Goal: Task Accomplishment & Management: Manage account settings

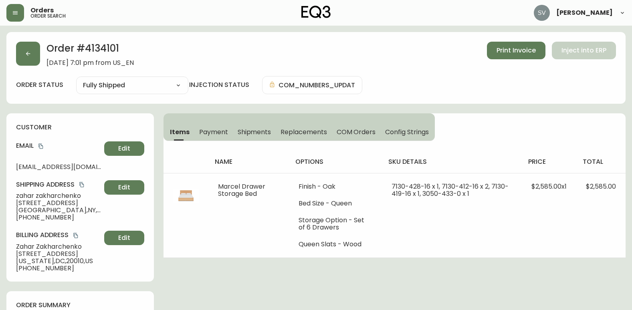
select select "FULLY_SHIPPED"
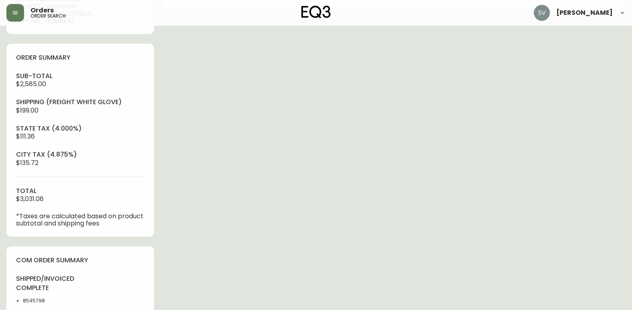
click at [10, 12] on button "button" at bounding box center [15, 13] width 18 height 18
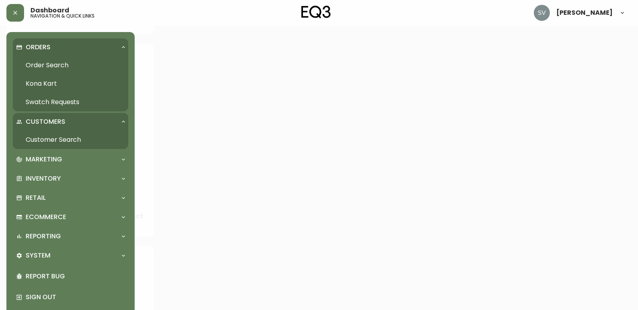
scroll to position [248, 0]
click at [53, 62] on link "Order Search" at bounding box center [70, 65] width 115 height 18
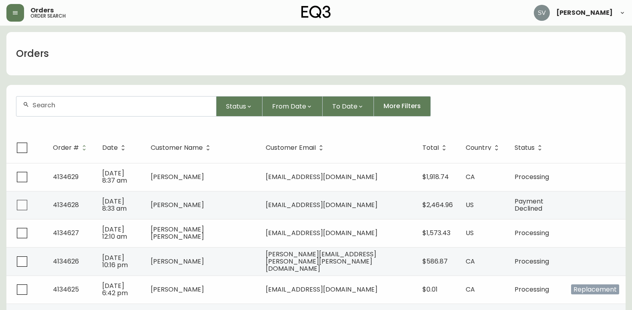
click at [86, 100] on div at bounding box center [116, 107] width 200 height 20
drag, startPoint x: 86, startPoint y: 100, endPoint x: 56, endPoint y: 106, distance: 30.7
paste input "4132050"
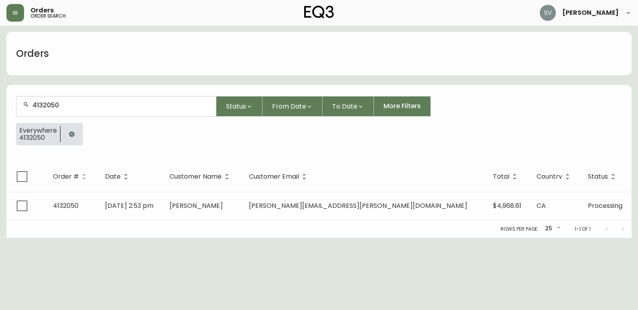
type input "4132050"
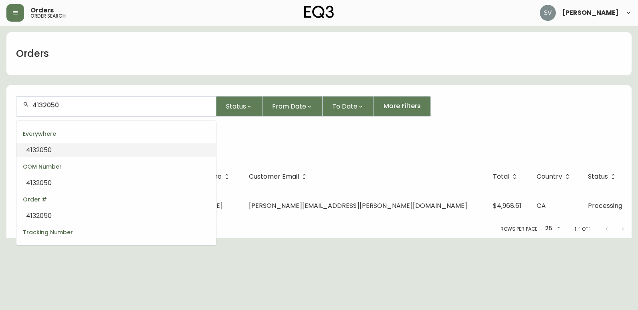
drag, startPoint x: 79, startPoint y: 107, endPoint x: 27, endPoint y: 107, distance: 52.5
click at [27, 107] on div "4132050" at bounding box center [116, 107] width 200 height 20
click at [239, 142] on div "Everywhere 4132050" at bounding box center [319, 137] width 606 height 29
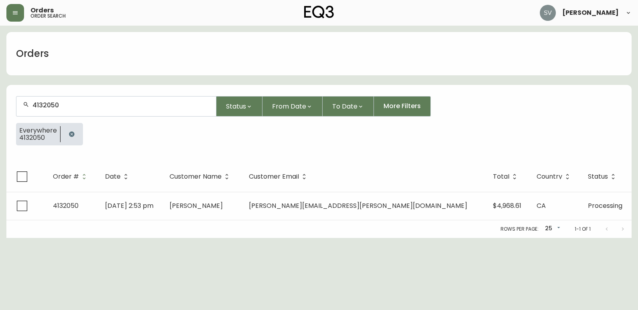
click at [67, 131] on button "button" at bounding box center [72, 134] width 16 height 16
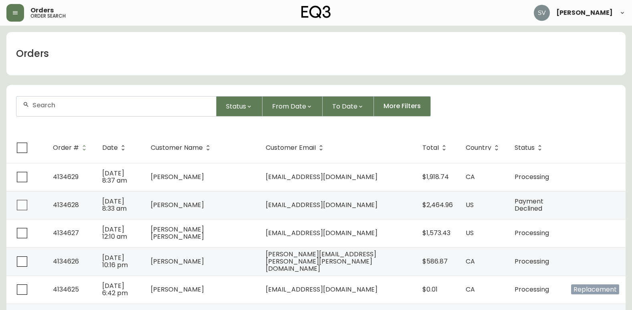
click at [77, 109] on div at bounding box center [116, 107] width 200 height 20
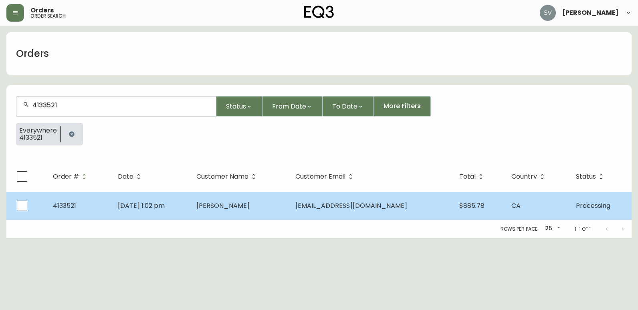
type input "4133521"
click at [234, 205] on span "Mackenzie Bartko" at bounding box center [222, 205] width 53 height 9
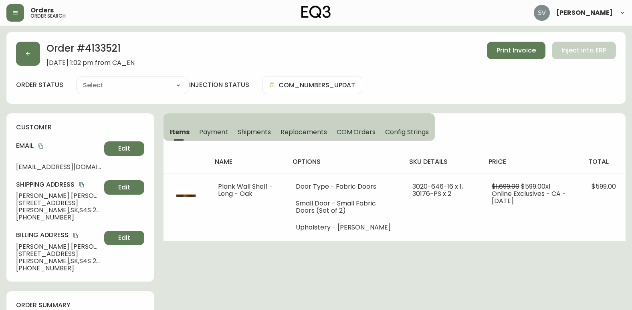
type input "Processing"
select select "PROCESSING"
drag, startPoint x: 131, startPoint y: 48, endPoint x: 87, endPoint y: 48, distance: 44.9
click at [87, 48] on h2 "Order # 4133521" at bounding box center [90, 51] width 88 height 18
copy h2 "4133521"
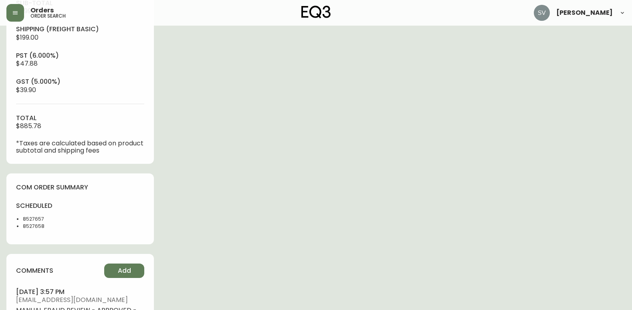
scroll to position [401, 0]
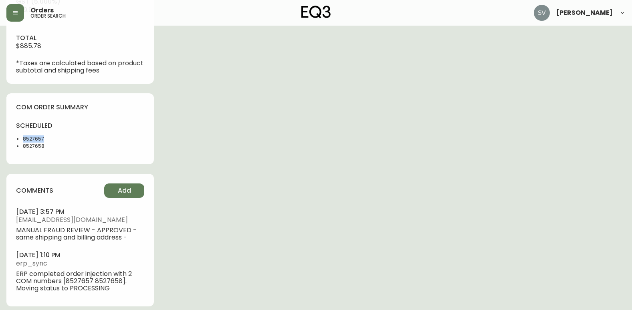
drag, startPoint x: 50, startPoint y: 138, endPoint x: 24, endPoint y: 139, distance: 26.5
click at [24, 139] on li "8527657" at bounding box center [49, 138] width 52 height 7
copy li "8527657"
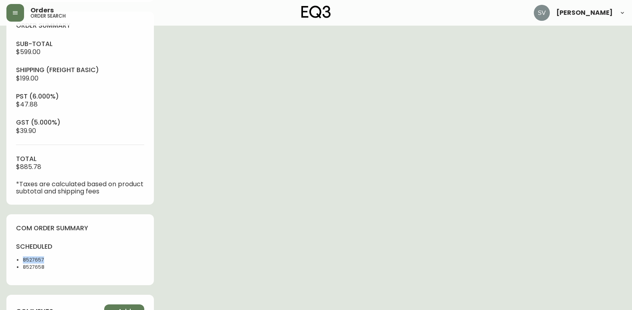
scroll to position [281, 0]
copy li "8527657"
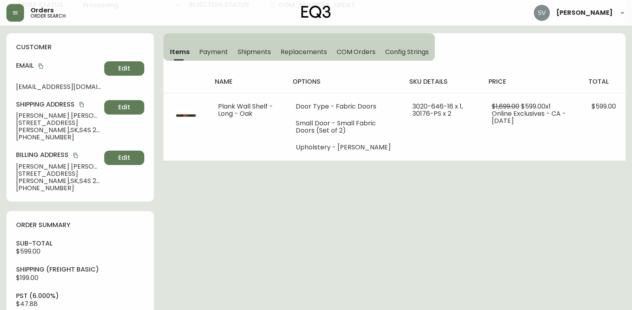
scroll to position [0, 0]
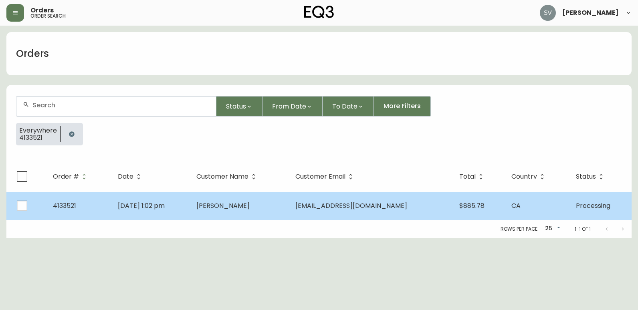
click at [190, 212] on td "Jun 02 2025, 1:02 pm" at bounding box center [150, 206] width 79 height 28
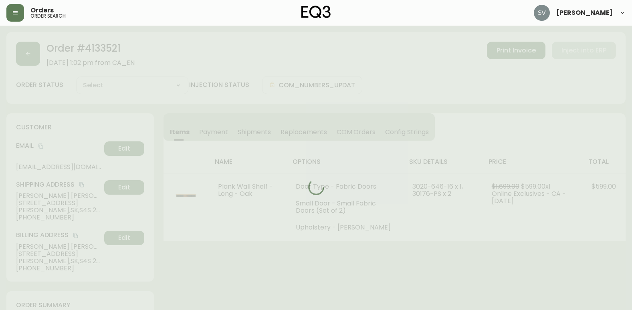
type input "Processing"
select select "PROCESSING"
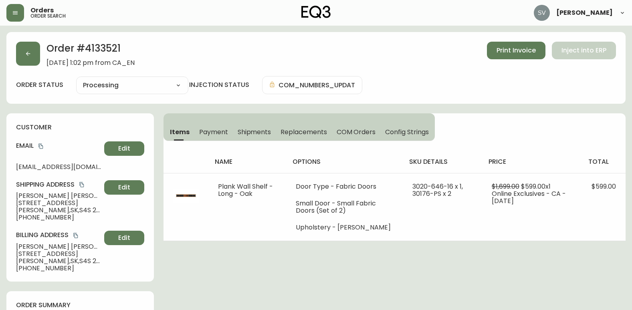
click at [41, 145] on icon "copy" at bounding box center [41, 146] width 6 height 6
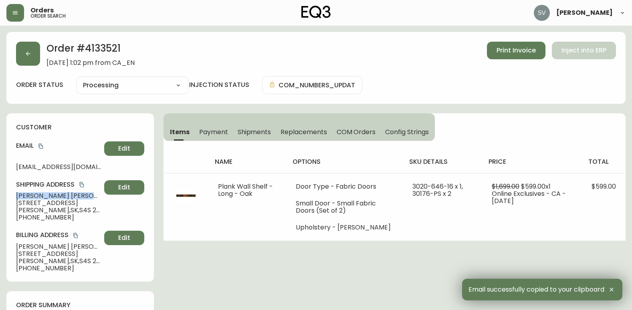
drag, startPoint x: 70, startPoint y: 196, endPoint x: -2, endPoint y: 196, distance: 71.7
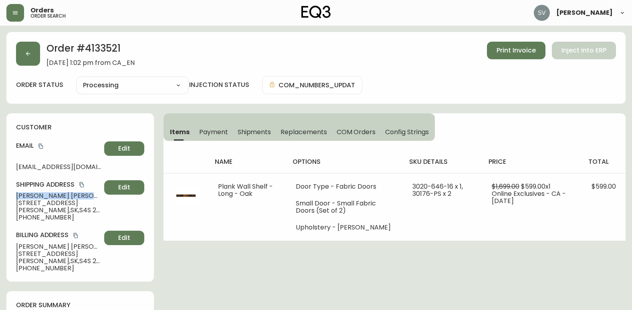
drag, startPoint x: -2, startPoint y: 196, endPoint x: 28, endPoint y: 198, distance: 29.3
copy span "Mackenzie Bartko"
drag, startPoint x: 548, startPoint y: 269, endPoint x: 523, endPoint y: 303, distance: 42.1
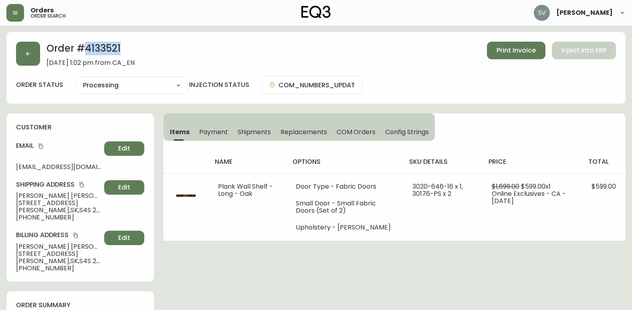
drag, startPoint x: 135, startPoint y: 48, endPoint x: 87, endPoint y: 51, distance: 49.0
click at [87, 51] on h2 "Order # 4133521" at bounding box center [90, 51] width 88 height 18
copy h2 "4133521"
click at [12, 18] on button "button" at bounding box center [15, 13] width 18 height 18
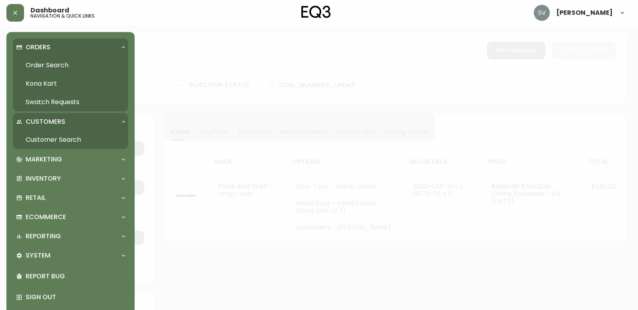
click at [49, 66] on link "Order Search" at bounding box center [70, 65] width 115 height 18
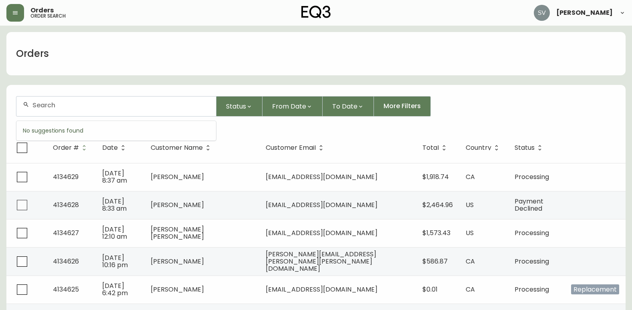
click at [122, 107] on input "text" at bounding box center [120, 105] width 177 height 8
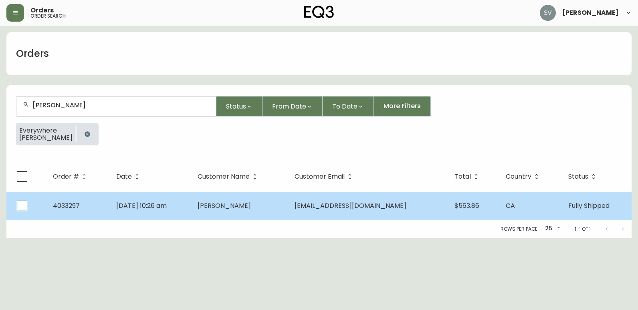
type input "Daniel Nedecki"
click at [236, 212] on td "Daniel Nedecki" at bounding box center [239, 206] width 97 height 28
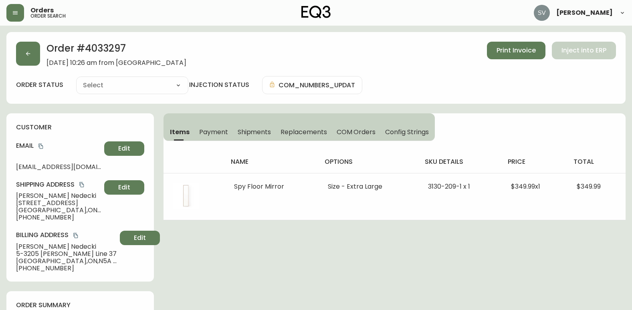
type input "Fully Shipped"
select select "FULLY_SHIPPED"
drag, startPoint x: 72, startPoint y: 247, endPoint x: 14, endPoint y: 249, distance: 58.5
click at [14, 249] on div "customer Email nedecki@protonmail.com Edit Shipping Address Daniel Nedecki 234 …" at bounding box center [79, 197] width 147 height 168
drag, startPoint x: 14, startPoint y: 249, endPoint x: 20, endPoint y: 247, distance: 7.2
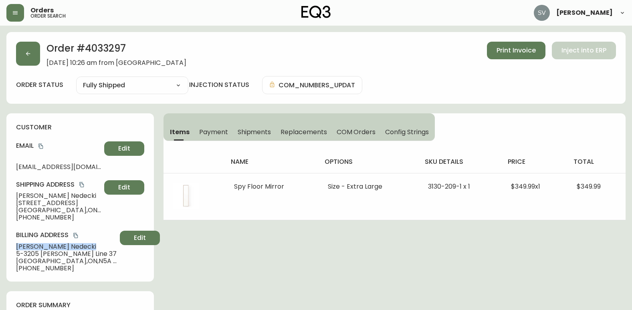
copy span "Daniel Nedecki"
click at [17, 14] on icon "button" at bounding box center [15, 13] width 6 height 6
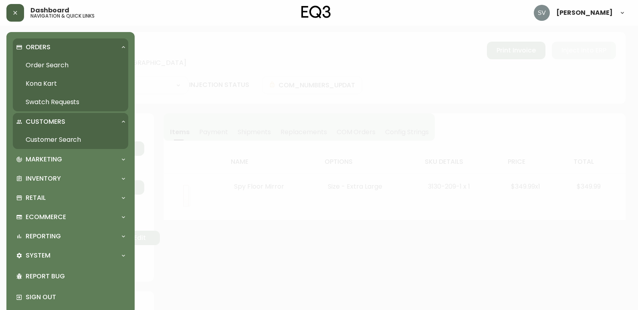
click at [64, 66] on link "Order Search" at bounding box center [70, 65] width 115 height 18
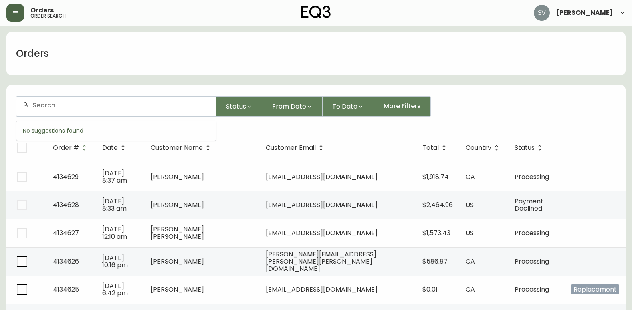
click at [105, 104] on input "text" at bounding box center [120, 105] width 177 height 8
paste input "Daniel Nedecki"
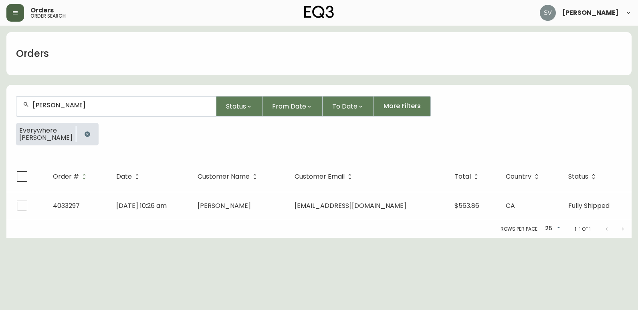
type input "Daniel Nedecki"
click at [81, 130] on button "button" at bounding box center [87, 134] width 16 height 16
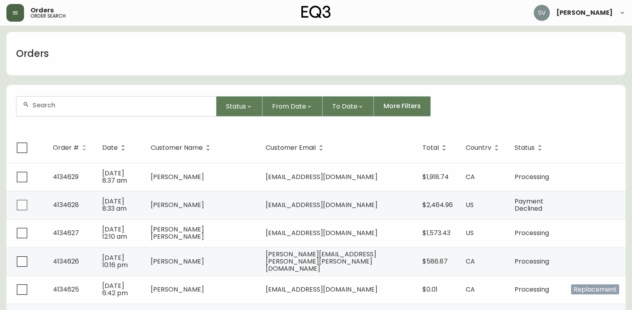
click at [101, 112] on div at bounding box center [116, 107] width 200 height 20
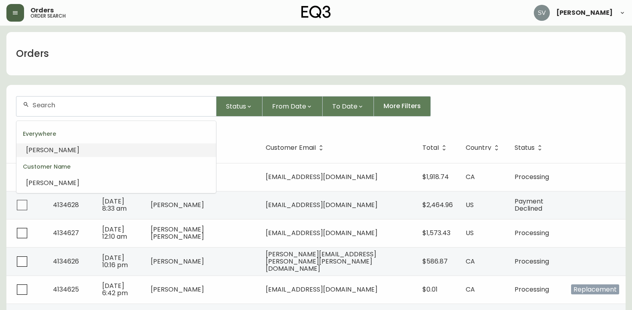
click at [73, 102] on input "text" at bounding box center [120, 105] width 177 height 8
click at [23, 12] on button "button" at bounding box center [15, 13] width 18 height 18
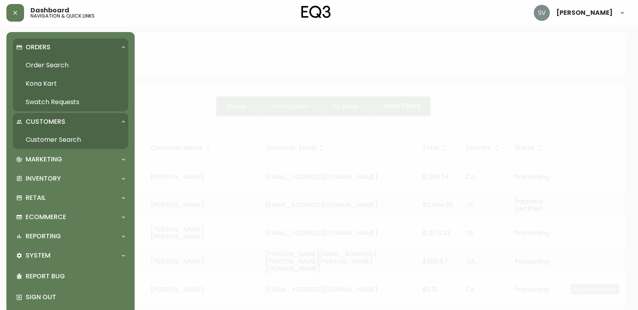
click at [84, 141] on link "Customer Search" at bounding box center [70, 140] width 115 height 18
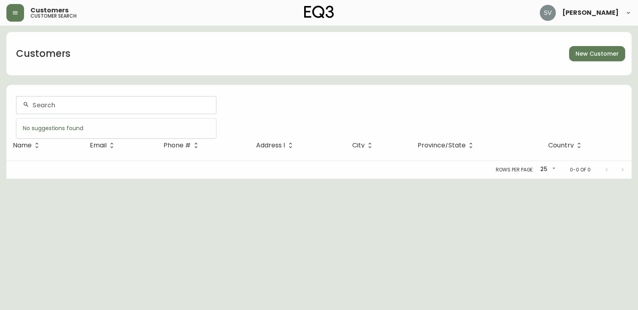
click at [117, 103] on input "text" at bounding box center [120, 105] width 177 height 8
paste input "Daniel Nedecki"
type input "Daniel Nedecki"
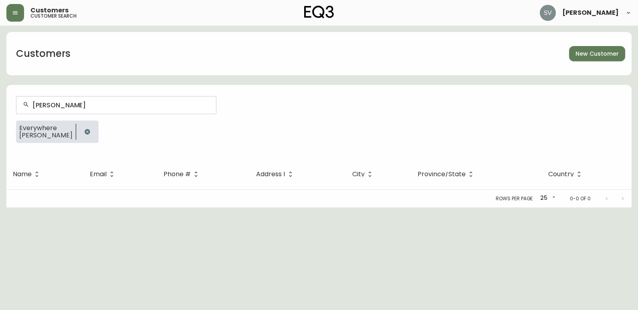
click at [85, 131] on icon "button" at bounding box center [87, 131] width 5 height 5
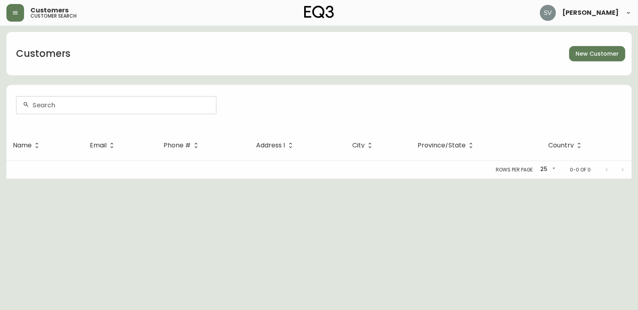
click at [13, 10] on icon "button" at bounding box center [15, 13] width 6 height 6
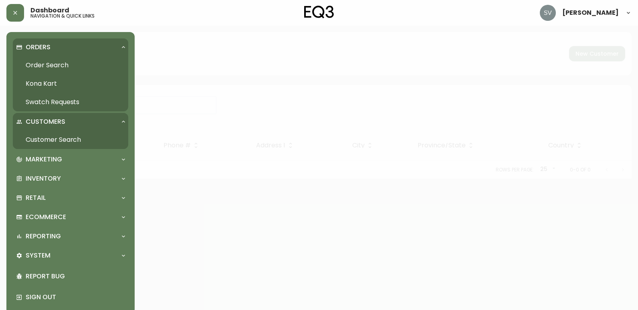
click at [48, 61] on link "Order Search" at bounding box center [70, 65] width 115 height 18
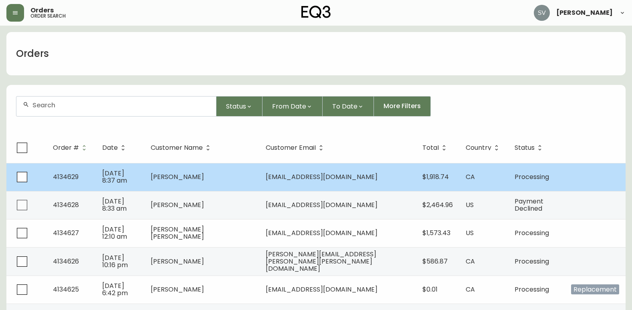
click at [144, 172] on td "Aug 13 2025, 8:37 am" at bounding box center [120, 177] width 48 height 28
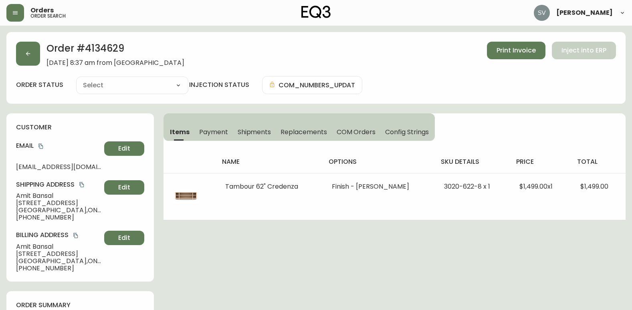
type input "Processing"
select select "PROCESSING"
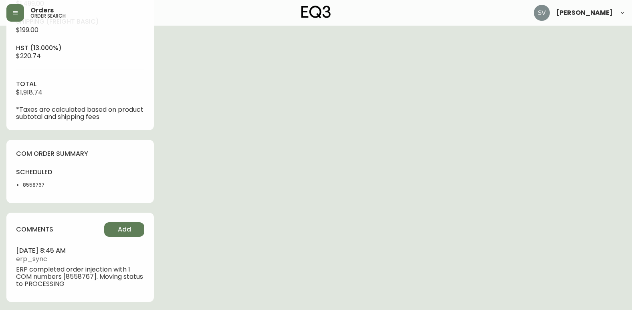
scroll to position [330, 0]
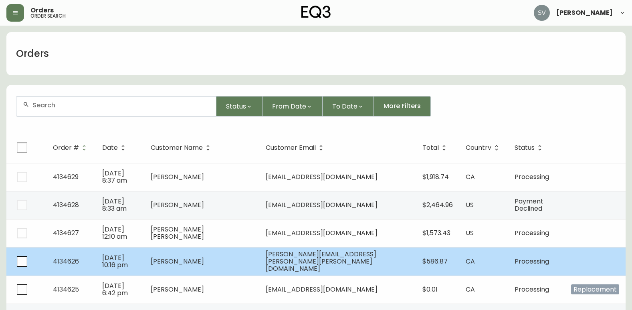
click at [204, 259] on span "Lori Archibald" at bounding box center [177, 261] width 53 height 9
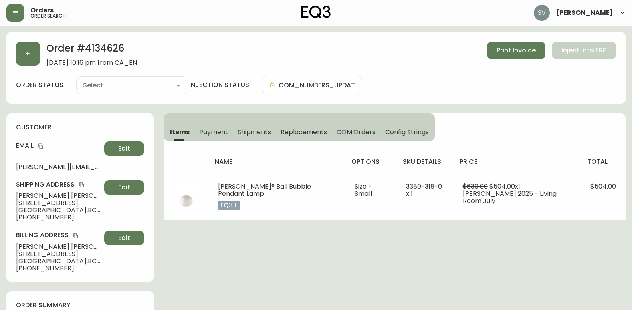
type input "Processing"
select select "PROCESSING"
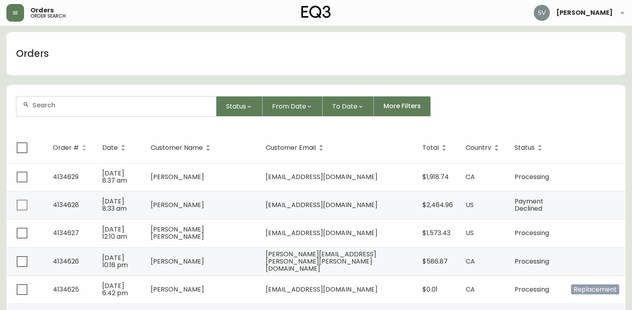
click at [130, 110] on div at bounding box center [116, 107] width 200 height 20
paste input "Daniel Nedecki"
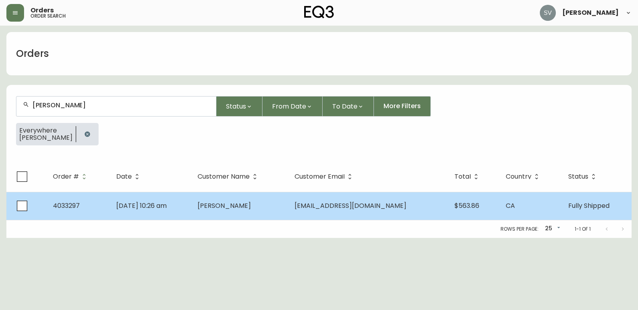
type input "Daniel Nedecki"
click at [246, 204] on span "Daniel Nedecki" at bounding box center [224, 205] width 53 height 9
select select "FULLY_SHIPPED"
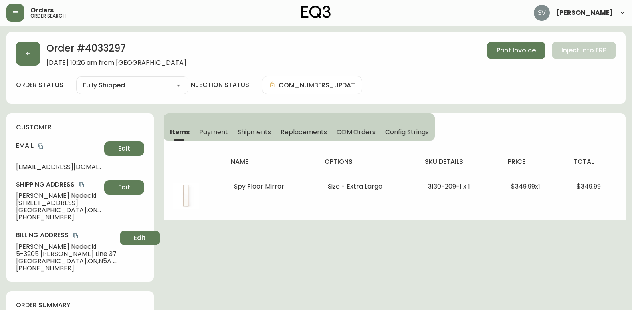
drag, startPoint x: 600, startPoint y: 275, endPoint x: 565, endPoint y: 274, distance: 34.9
drag, startPoint x: 609, startPoint y: 277, endPoint x: 589, endPoint y: 276, distance: 19.3
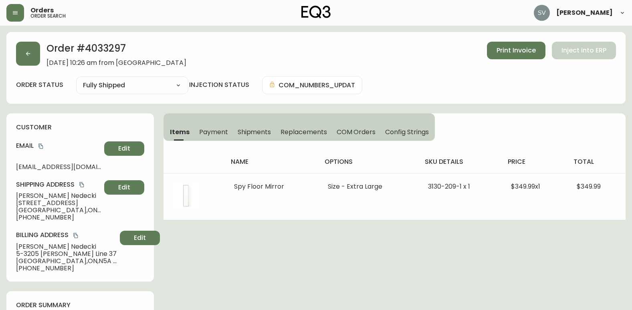
drag, startPoint x: 563, startPoint y: 264, endPoint x: 559, endPoint y: 263, distance: 4.5
click at [17, 19] on button "button" at bounding box center [15, 13] width 18 height 18
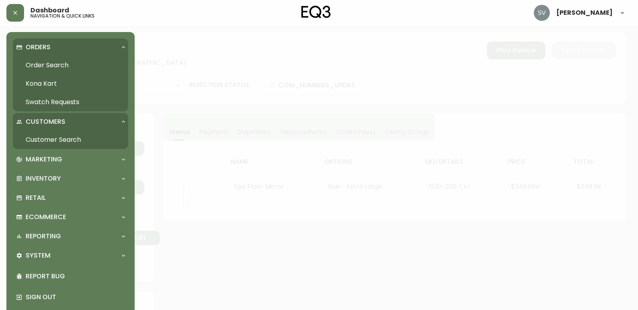
click at [61, 64] on link "Order Search" at bounding box center [70, 65] width 115 height 18
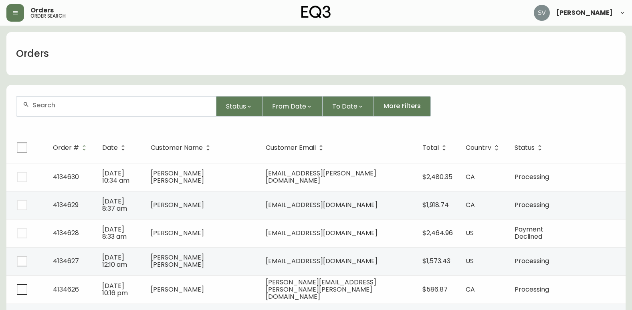
click at [133, 110] on div at bounding box center [116, 107] width 200 height 20
drag, startPoint x: 133, startPoint y: 109, endPoint x: 103, endPoint y: 107, distance: 31.0
click at [103, 107] on input "text" at bounding box center [120, 105] width 177 height 8
paste input "4133423"
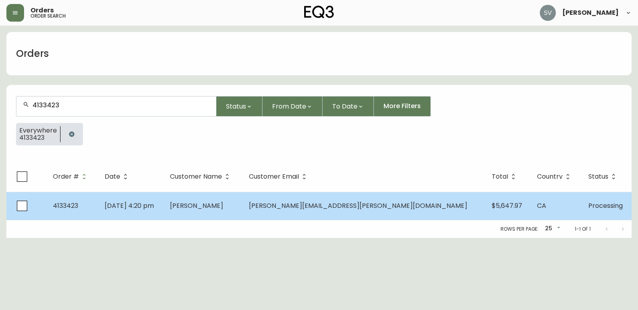
type input "4133423"
click at [163, 207] on td "May 30 2025, 4:20 pm" at bounding box center [130, 206] width 65 height 28
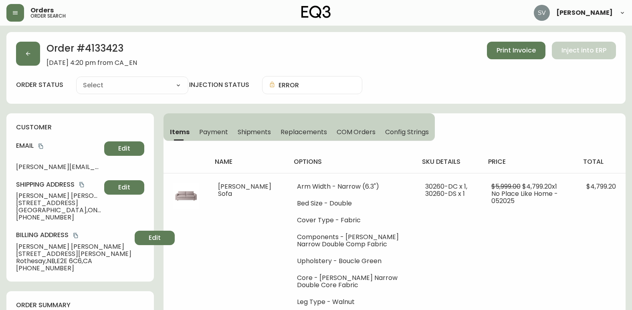
type input "Processing"
select select "PROCESSING"
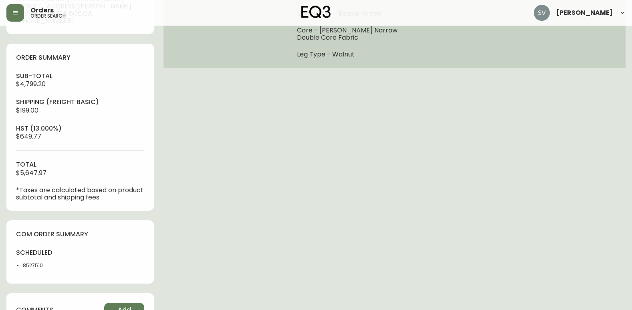
scroll to position [281, 0]
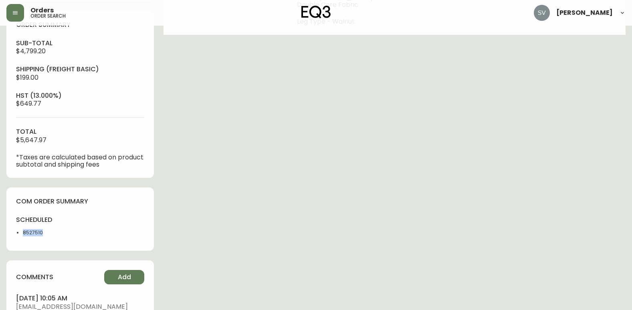
drag, startPoint x: 42, startPoint y: 235, endPoint x: 22, endPoint y: 235, distance: 20.4
click at [22, 235] on ul "8527510" at bounding box center [45, 232] width 59 height 7
copy li "8527510"
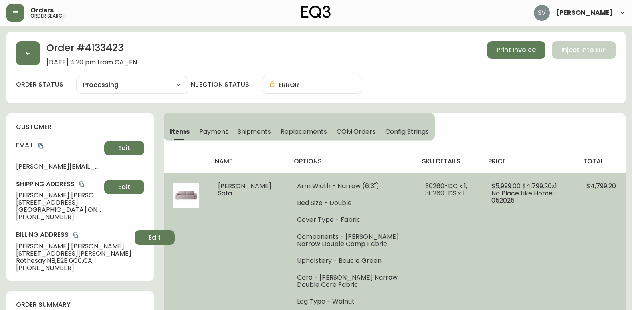
scroll to position [0, 0]
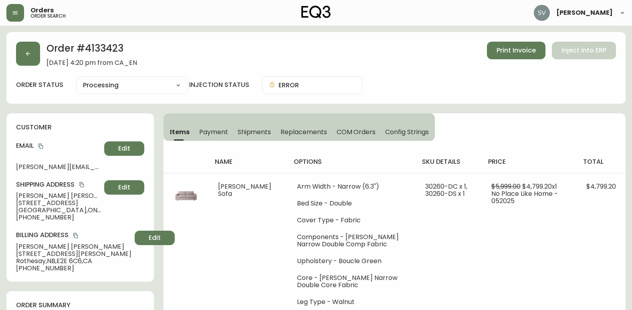
click at [17, 10] on icon "button" at bounding box center [15, 13] width 6 height 6
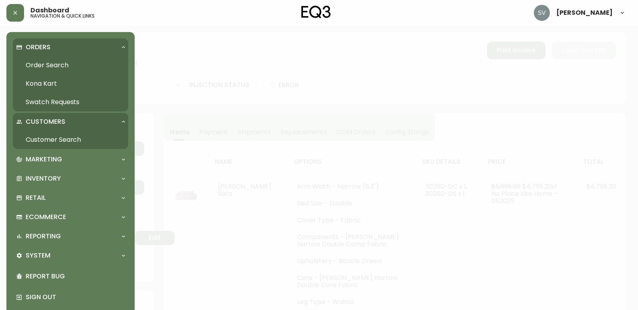
click at [59, 63] on link "Order Search" at bounding box center [70, 65] width 115 height 18
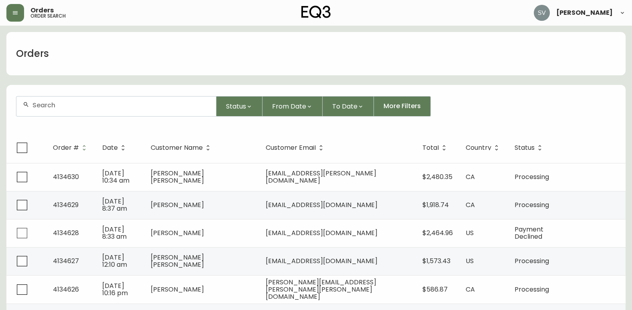
click at [92, 103] on input "text" at bounding box center [120, 105] width 177 height 8
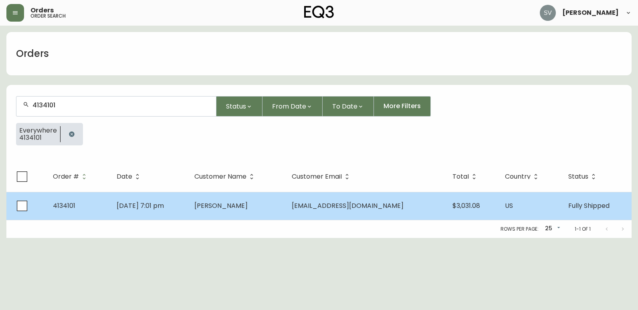
type input "4134101"
click at [220, 198] on td "zahar zakharchenko" at bounding box center [236, 206] width 97 height 28
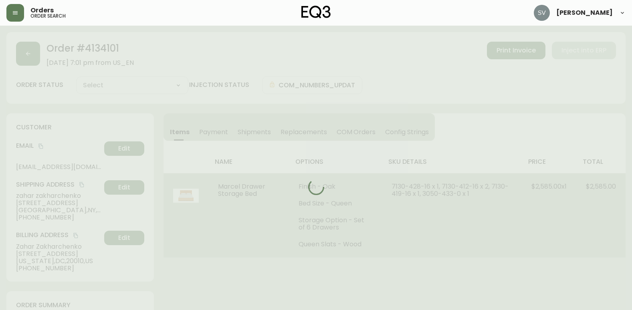
type input "Fully Shipped"
select select "FULLY_SHIPPED"
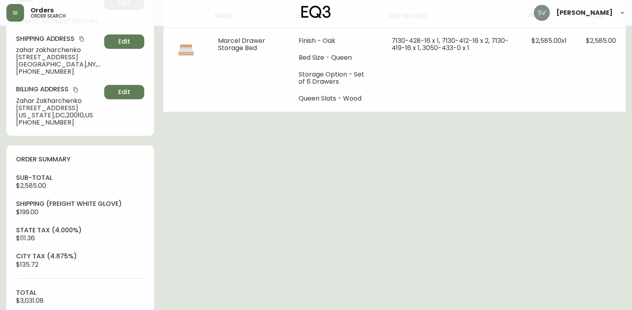
scroll to position [160, 0]
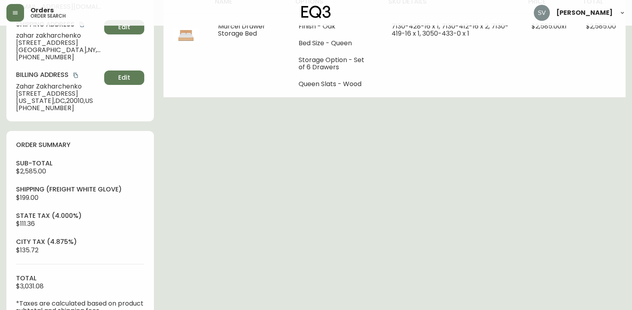
drag, startPoint x: 530, startPoint y: 232, endPoint x: 448, endPoint y: 247, distance: 83.9
click at [530, 232] on div "Order # 4134101 July 12, 2025 at 7:01 pm from US_EN Print Invoice Inject into E…" at bounding box center [315, 255] width 619 height 766
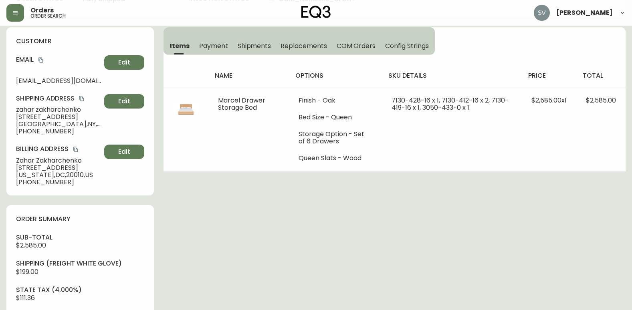
scroll to position [0, 0]
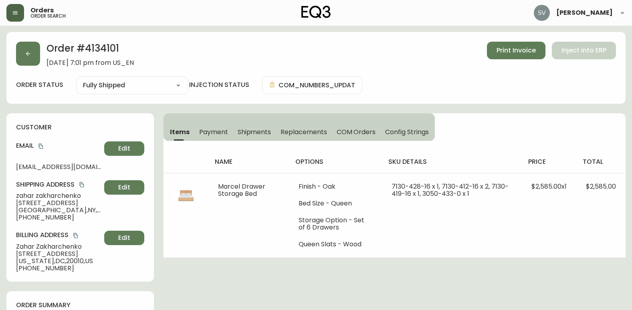
click at [24, 13] on button "button" at bounding box center [15, 13] width 18 height 18
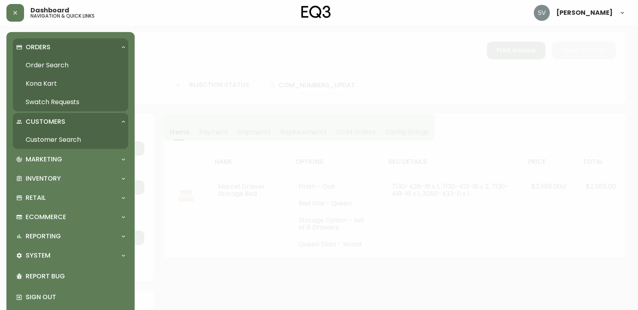
click at [59, 60] on link "Order Search" at bounding box center [70, 65] width 115 height 18
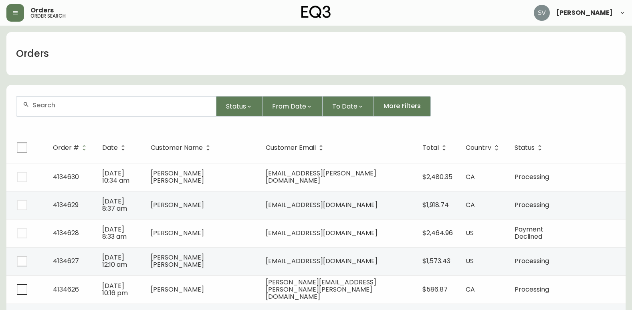
click at [161, 112] on div at bounding box center [116, 107] width 200 height 20
drag, startPoint x: 161, startPoint y: 112, endPoint x: 55, endPoint y: 99, distance: 107.0
drag, startPoint x: 55, startPoint y: 99, endPoint x: 49, endPoint y: 104, distance: 8.0
paste input "4133423"
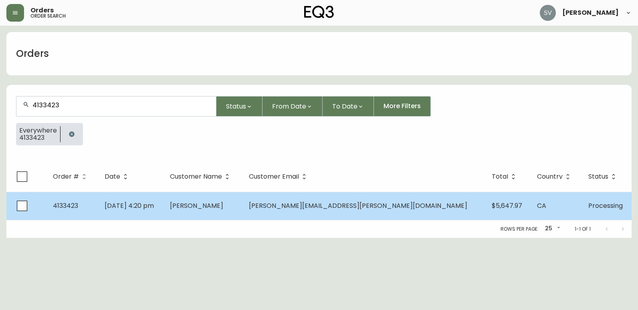
type input "4133423"
click at [223, 208] on span "Brett Kane" at bounding box center [196, 205] width 53 height 9
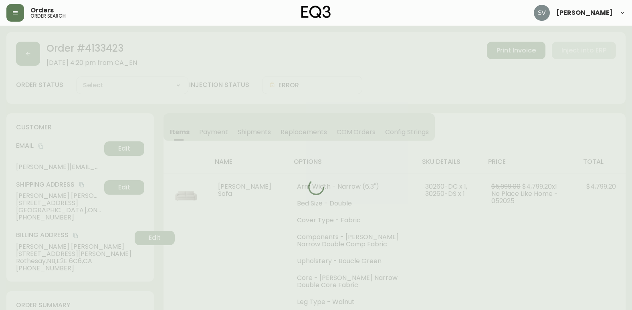
type input "Processing"
select select "PROCESSING"
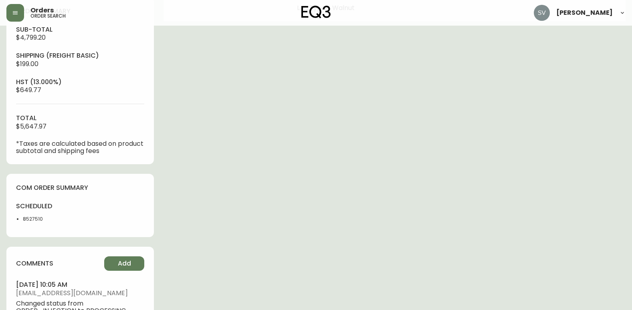
scroll to position [321, 0]
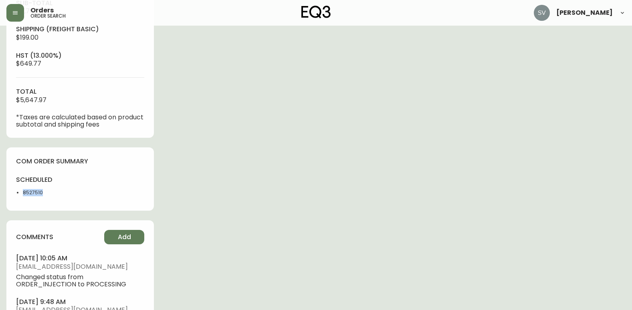
drag, startPoint x: 46, startPoint y: 192, endPoint x: 23, endPoint y: 195, distance: 23.1
click at [23, 195] on li "8527510" at bounding box center [49, 192] width 52 height 7
copy li "8527510"
click at [474, 229] on div "Order # 4133423 May 30, 2025 at 4:20 pm from CA_EN Print Invoice Inject into ER…" at bounding box center [315, 33] width 619 height 644
click at [565, 223] on div "Order # 4133423 May 30, 2025 at 4:20 pm from CA_EN Print Invoice Inject into ER…" at bounding box center [315, 33] width 619 height 644
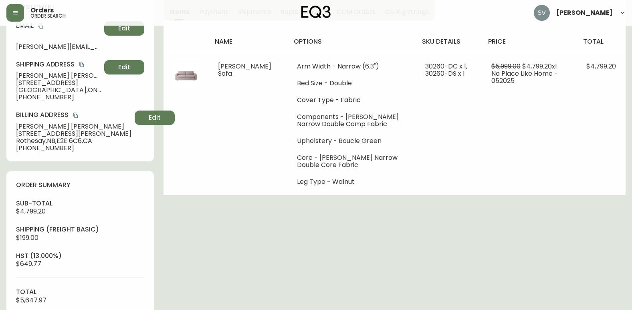
scroll to position [0, 0]
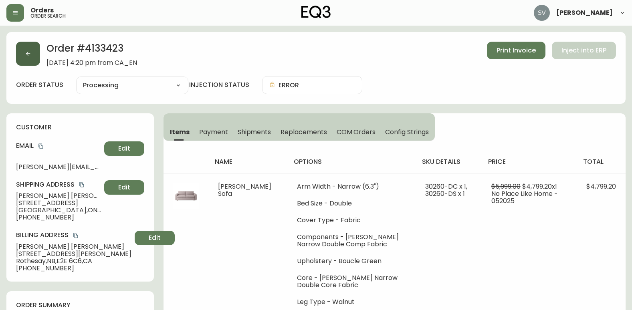
click at [26, 50] on button "button" at bounding box center [28, 54] width 24 height 24
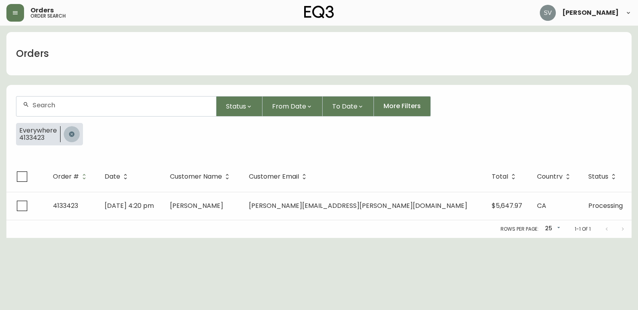
click at [70, 136] on icon "button" at bounding box center [71, 133] width 5 height 5
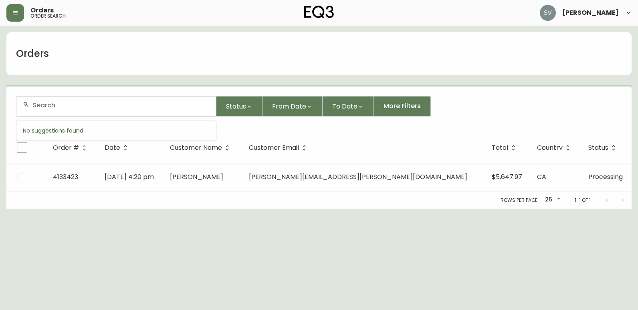
click at [83, 105] on input "text" at bounding box center [120, 105] width 177 height 8
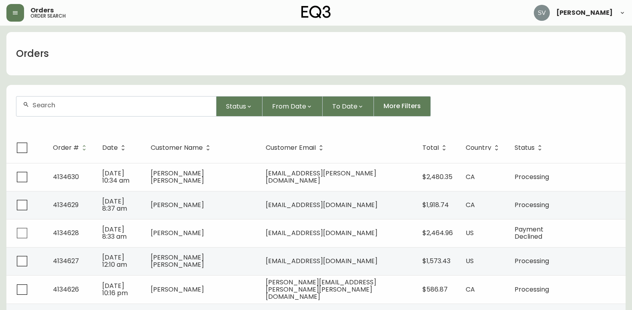
paste input "4134288"
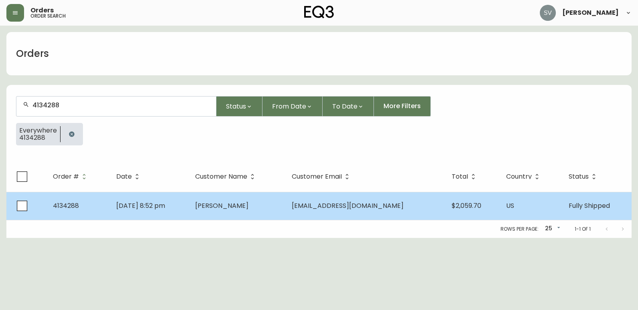
type input "4134288"
click at [131, 199] on td "Jul 22 2025, 8:52 pm" at bounding box center [149, 206] width 79 height 28
drag, startPoint x: 131, startPoint y: 199, endPoint x: 228, endPoint y: 209, distance: 97.9
click at [228, 209] on span "Scott Levine" at bounding box center [221, 205] width 53 height 9
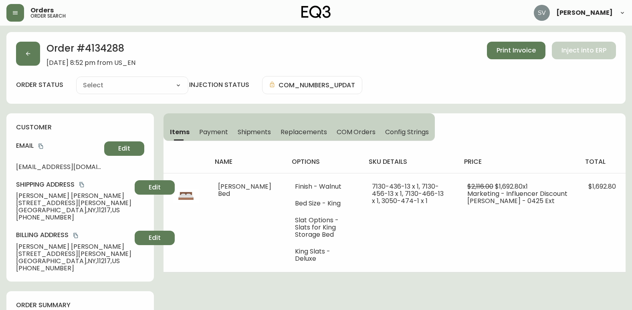
type input "Fully Shipped"
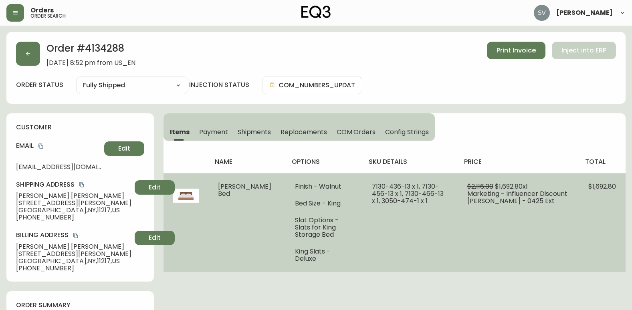
select select "FULLY_SHIPPED"
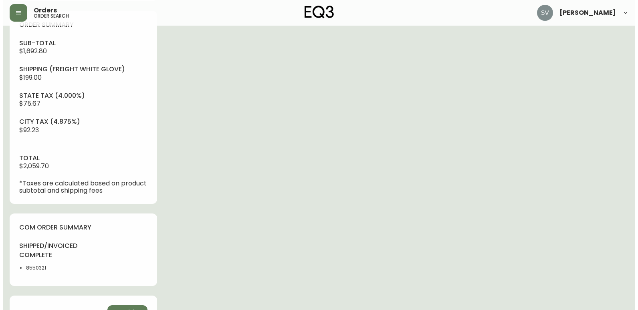
scroll to position [321, 0]
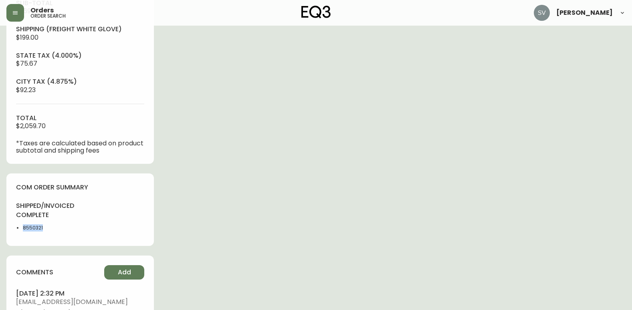
drag, startPoint x: 56, startPoint y: 227, endPoint x: 24, endPoint y: 228, distance: 31.7
click at [24, 228] on li "8550321" at bounding box center [49, 227] width 52 height 7
copy li "8550321"
click at [11, 16] on button "button" at bounding box center [15, 13] width 18 height 18
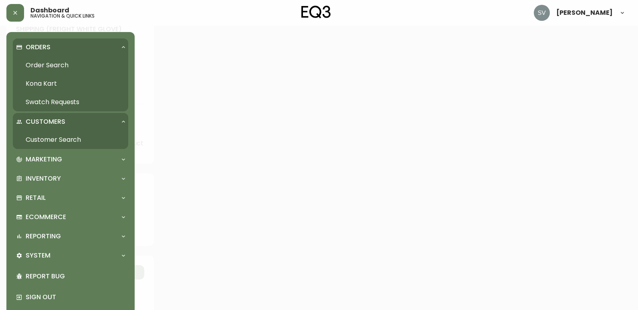
scroll to position [321, 0]
click at [48, 62] on link "Order Search" at bounding box center [70, 65] width 115 height 18
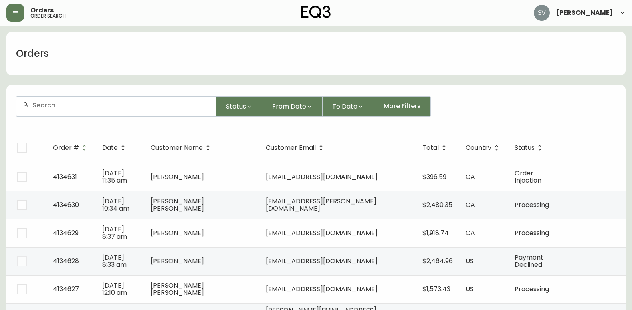
click at [95, 106] on input "text" at bounding box center [120, 105] width 177 height 8
paste input "4133423"
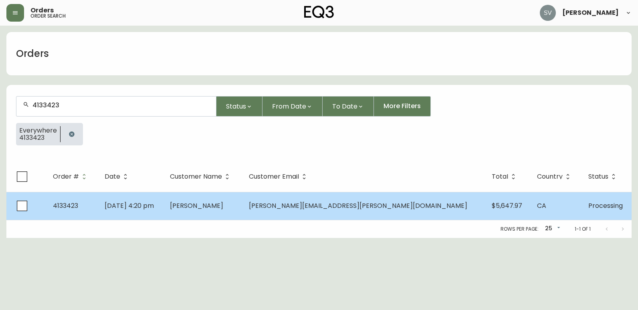
type input "4133423"
click at [224, 200] on td "Brett Kane" at bounding box center [202, 206] width 79 height 28
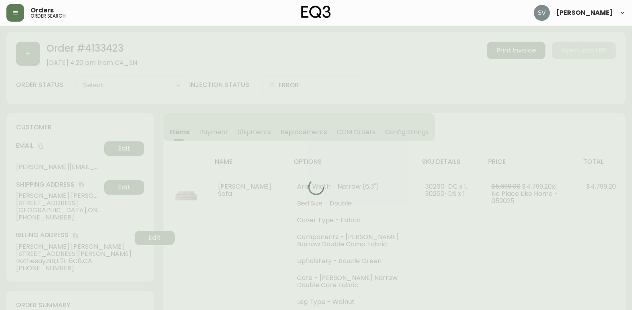
type input "Processing"
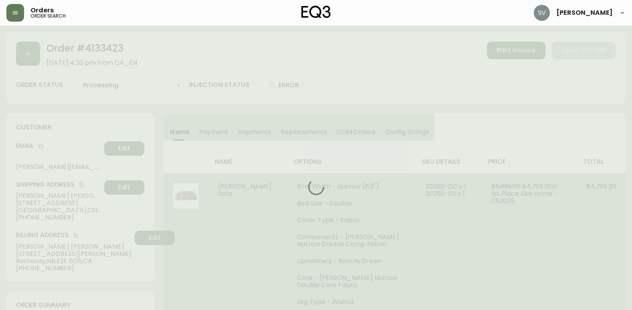
select select "PROCESSING"
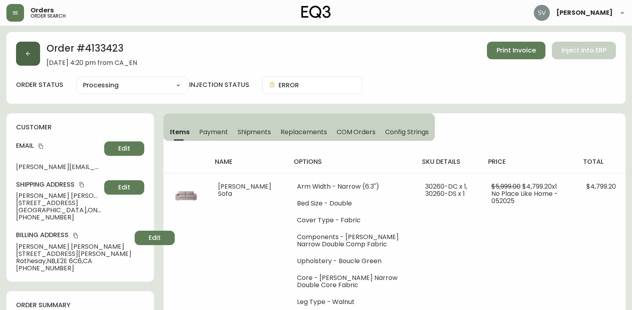
click at [29, 45] on button "button" at bounding box center [28, 54] width 24 height 24
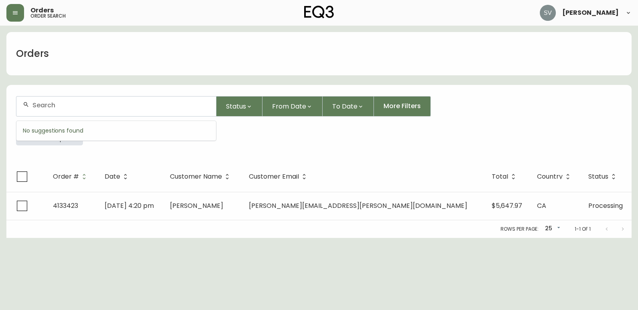
click at [119, 106] on input "text" at bounding box center [120, 105] width 177 height 8
click at [85, 151] on div "Everywhere 4133423" at bounding box center [319, 137] width 606 height 29
click at [71, 134] on icon "button" at bounding box center [72, 134] width 6 height 6
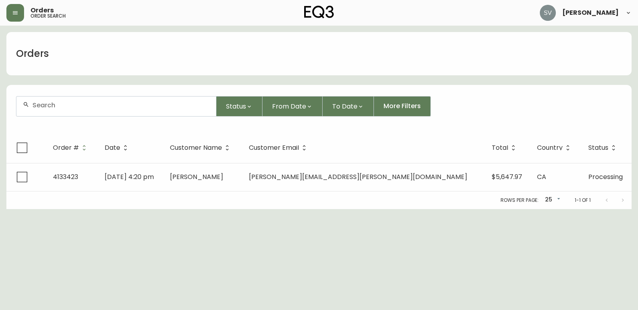
click at [80, 110] on div at bounding box center [116, 107] width 200 height 20
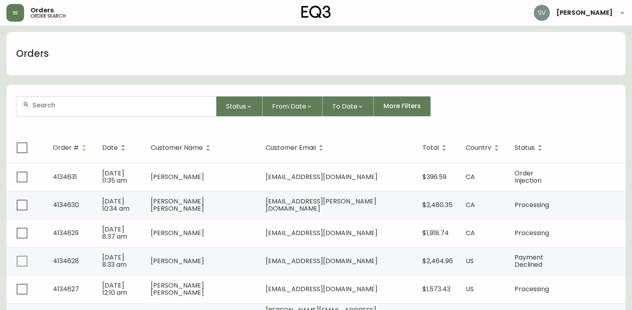
drag, startPoint x: 80, startPoint y: 110, endPoint x: 58, endPoint y: 106, distance: 22.4
click at [58, 106] on input "text" at bounding box center [120, 105] width 177 height 8
paste input "4133795"
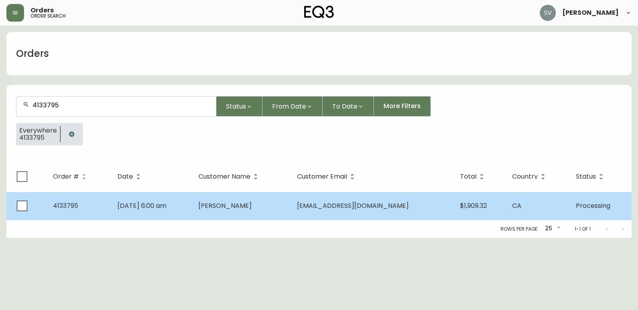
type input "4133795"
click at [248, 201] on td "Tahereh Firoozi" at bounding box center [241, 206] width 99 height 28
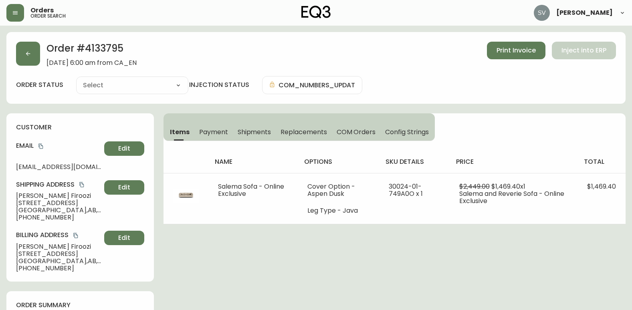
type input "Processing"
select select "PROCESSING"
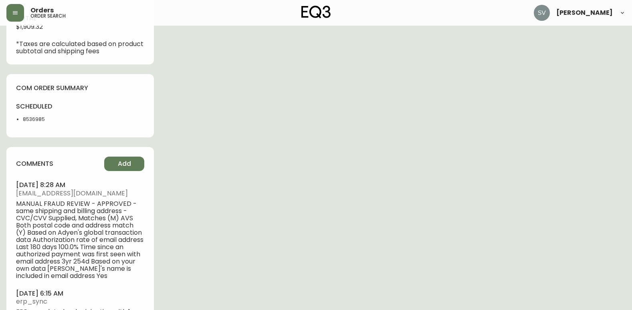
scroll to position [401, 0]
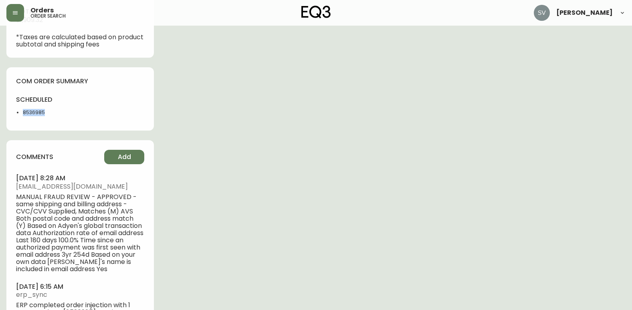
drag, startPoint x: 44, startPoint y: 112, endPoint x: 22, endPoint y: 115, distance: 22.7
click at [22, 115] on ul "8536985" at bounding box center [45, 112] width 59 height 7
copy li "8536985"
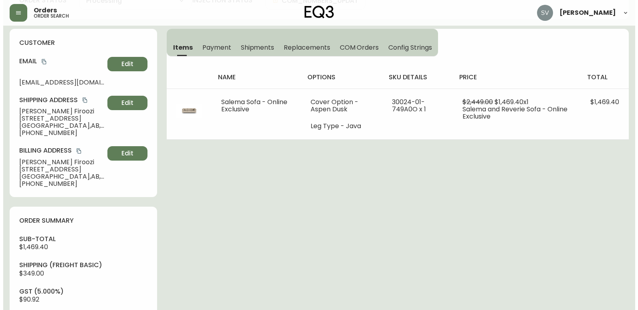
scroll to position [40, 0]
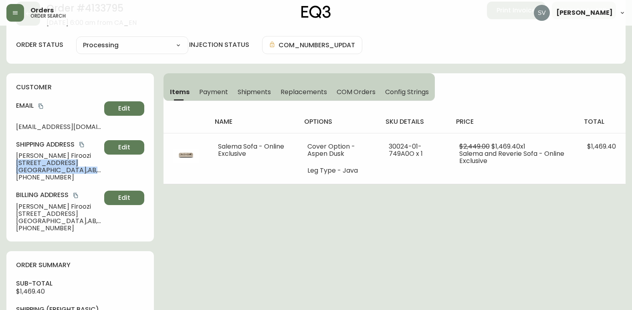
drag, startPoint x: 103, startPoint y: 170, endPoint x: 10, endPoint y: 163, distance: 93.2
click at [10, 163] on div "customer Email firoozi.chamran@gmail.com Edit Shipping Address Tahereh Firoozi …" at bounding box center [79, 157] width 147 height 168
drag, startPoint x: 10, startPoint y: 163, endPoint x: 24, endPoint y: 168, distance: 14.7
click at [44, 106] on icon "copy" at bounding box center [41, 106] width 6 height 6
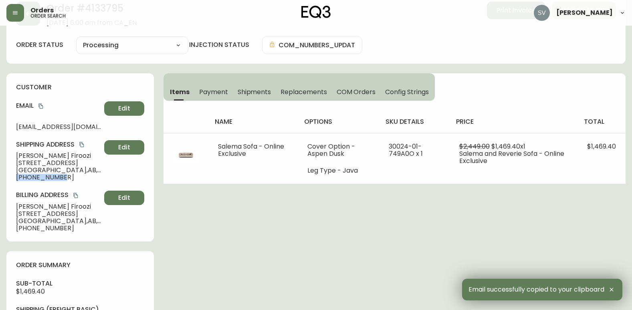
drag, startPoint x: 67, startPoint y: 179, endPoint x: 17, endPoint y: 181, distance: 49.7
click at [17, 181] on span "+17807075636" at bounding box center [58, 177] width 85 height 7
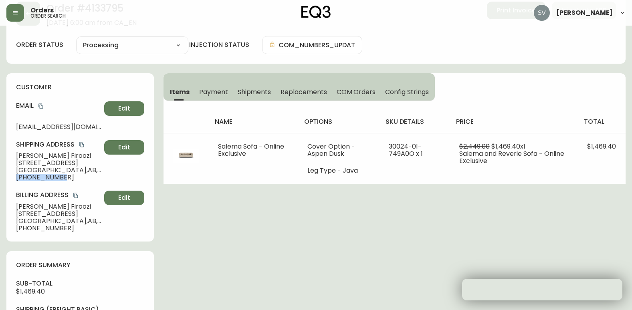
drag, startPoint x: 17, startPoint y: 181, endPoint x: 21, endPoint y: 179, distance: 4.3
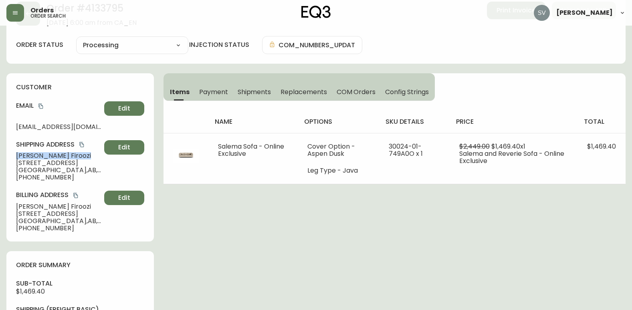
drag, startPoint x: 68, startPoint y: 154, endPoint x: 6, endPoint y: 153, distance: 62.1
drag, startPoint x: 6, startPoint y: 153, endPoint x: 27, endPoint y: 153, distance: 20.8
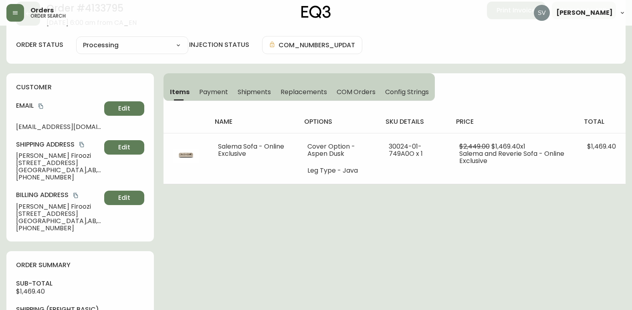
drag, startPoint x: 569, startPoint y: 226, endPoint x: 563, endPoint y: 224, distance: 6.1
click at [17, 18] on button "button" at bounding box center [15, 13] width 18 height 18
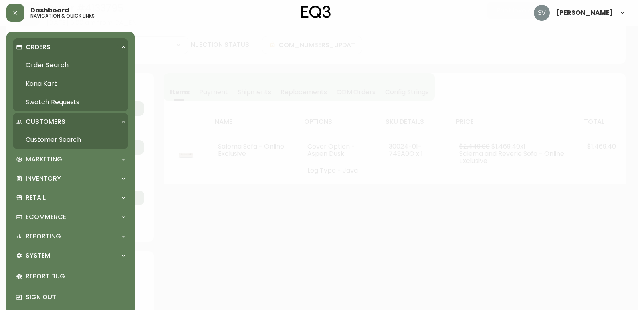
scroll to position [40, 0]
click at [58, 99] on link "Swatch Requests" at bounding box center [70, 102] width 115 height 18
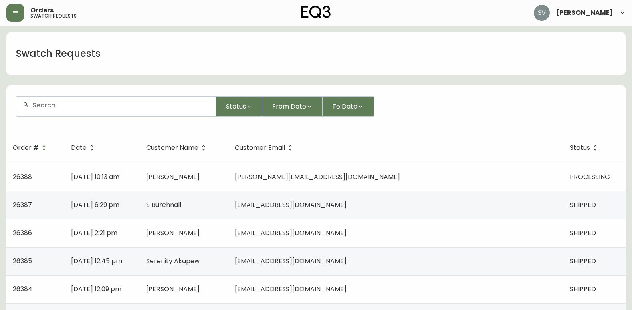
click at [91, 105] on input "text" at bounding box center [120, 105] width 177 height 8
paste input "26335"
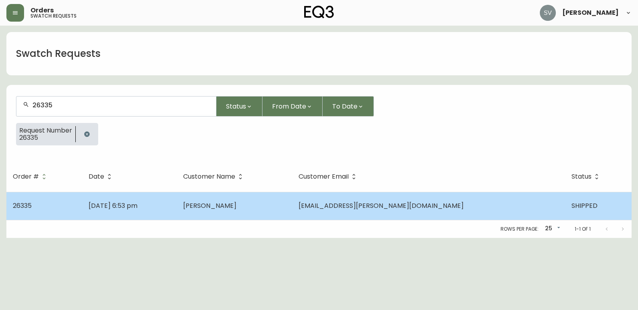
type input "26335"
click at [236, 204] on span "Zarah Charania" at bounding box center [209, 205] width 53 height 9
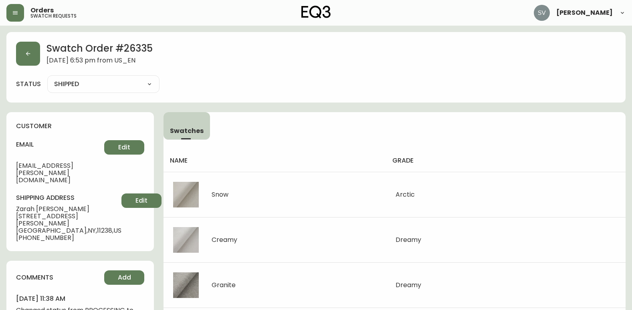
click at [622, 95] on div "Swatch Order # 26335 August 3, 2025 at 6:53 pm from US_EN status SHIPPED SHIPPE…" at bounding box center [315, 67] width 619 height 71
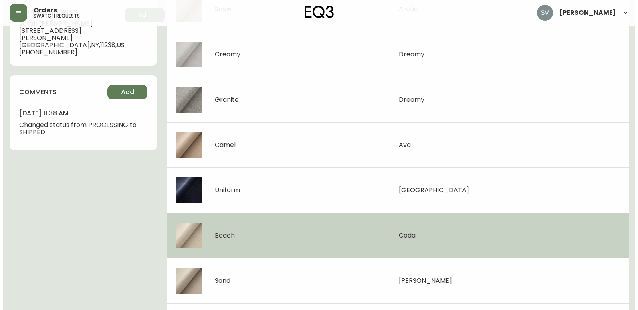
scroll to position [200, 0]
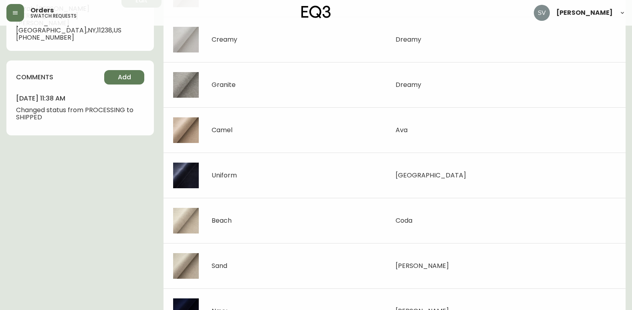
click at [17, 14] on icon "button" at bounding box center [15, 12] width 5 height 3
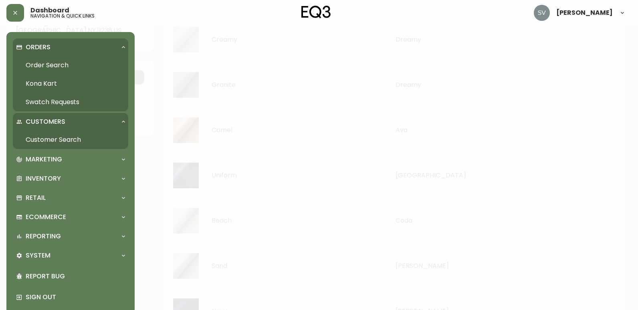
scroll to position [201, 0]
click at [54, 66] on link "Order Search" at bounding box center [70, 65] width 115 height 18
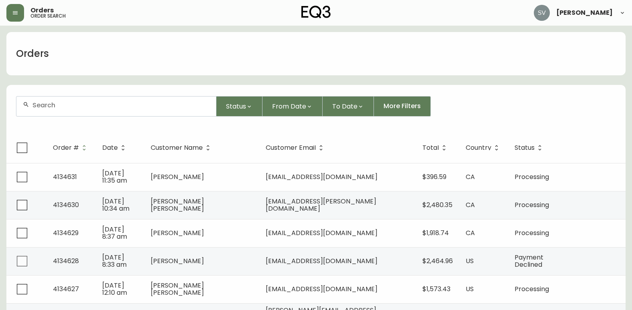
click at [130, 108] on input "text" at bounding box center [120, 105] width 177 height 8
paste input "4134361"
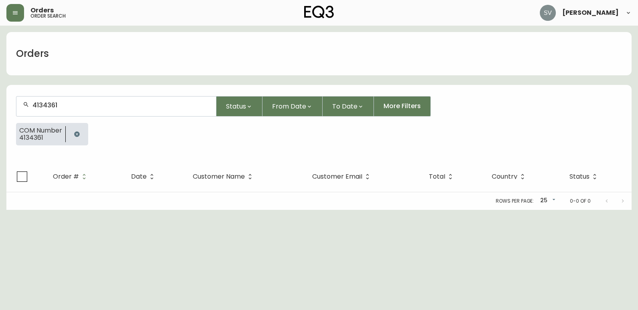
type input "4134361"
click at [78, 135] on icon "button" at bounding box center [77, 134] width 6 height 6
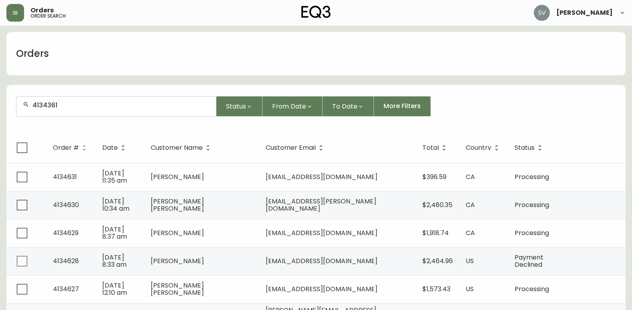
click at [89, 107] on input "4134361" at bounding box center [120, 105] width 177 height 8
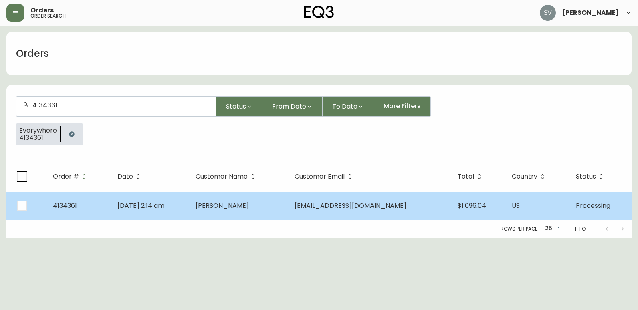
click at [189, 214] on td "Jul 28 2025, 2:14 am" at bounding box center [150, 206] width 78 height 28
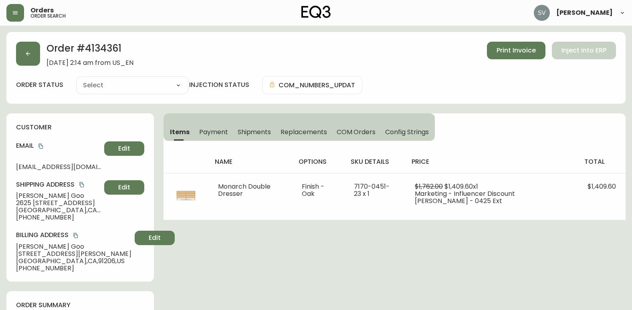
type input "Processing"
select select "PROCESSING"
click at [256, 127] on button "Shipments" at bounding box center [254, 132] width 43 height 18
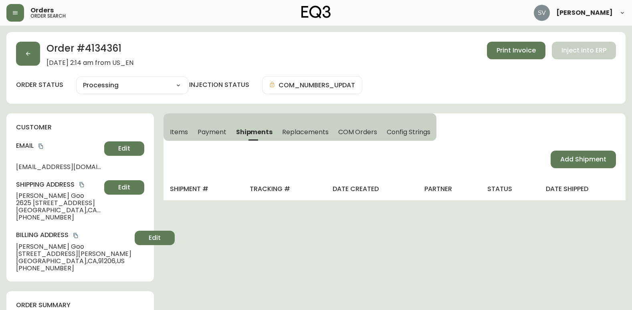
click at [176, 132] on span "Items" at bounding box center [179, 132] width 18 height 8
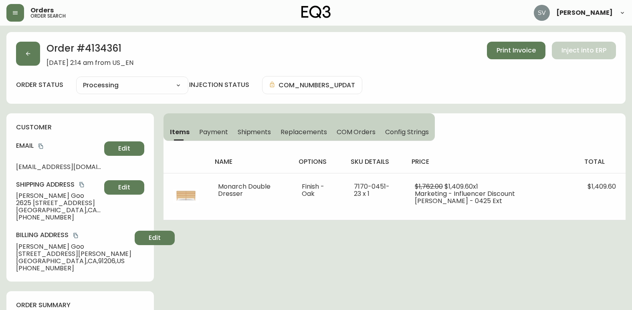
click at [256, 130] on span "Shipments" at bounding box center [255, 132] width 34 height 8
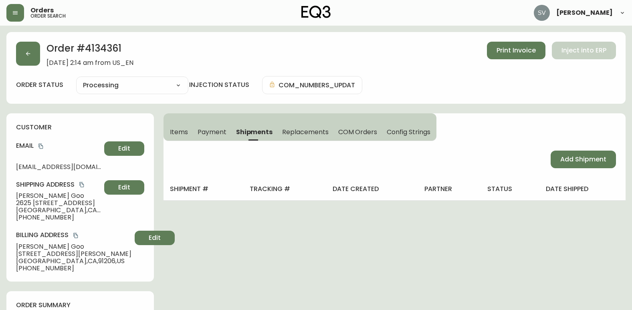
click at [181, 133] on span "Items" at bounding box center [179, 132] width 18 height 8
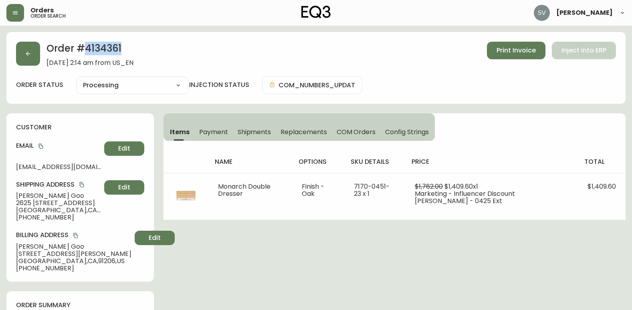
drag, startPoint x: 126, startPoint y: 49, endPoint x: 82, endPoint y: 50, distance: 44.1
click at [82, 50] on h2 "Order # 4134361" at bounding box center [89, 51] width 87 height 18
drag, startPoint x: 82, startPoint y: 50, endPoint x: 112, endPoint y: 52, distance: 30.1
type input "Processing"
select select "PROCESSING"
